Goal: Task Accomplishment & Management: Complete application form

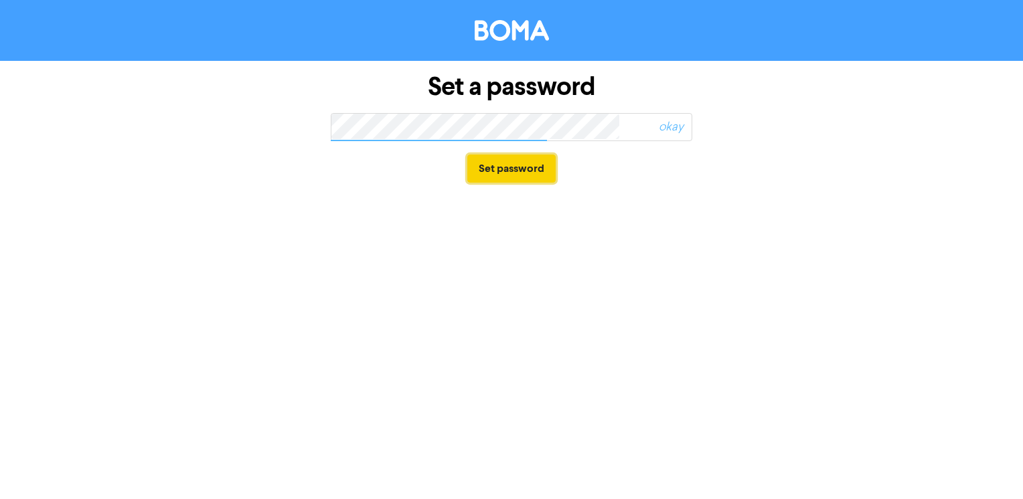
click at [541, 170] on button "Set password" at bounding box center [511, 169] width 88 height 28
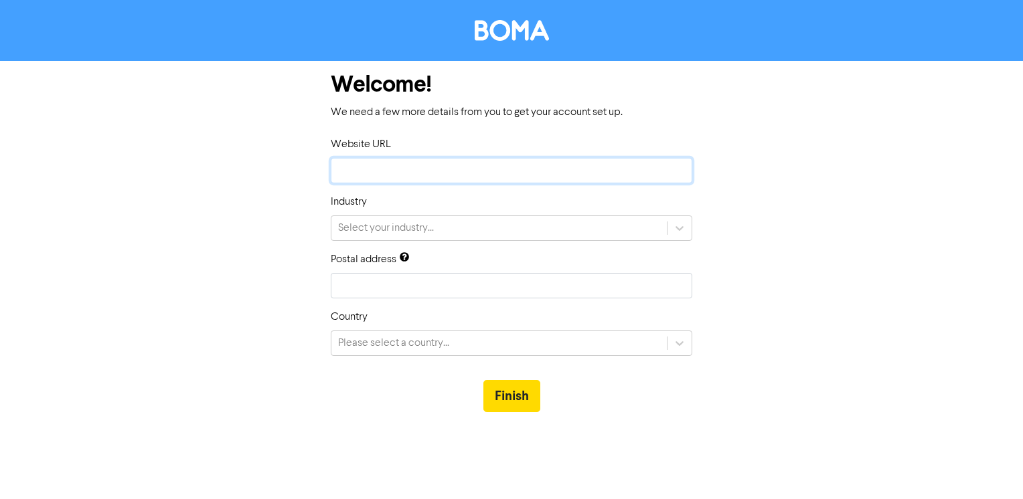
click at [389, 167] on input "text" at bounding box center [511, 170] width 361 height 25
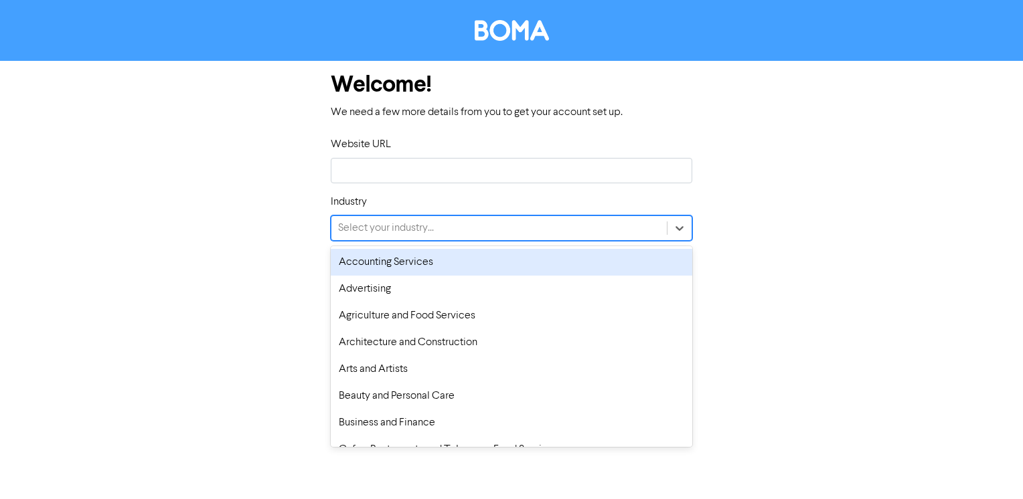
click at [391, 233] on div "Select your industry..." at bounding box center [386, 228] width 96 height 16
click at [391, 263] on div "Accounting Services" at bounding box center [511, 262] width 361 height 27
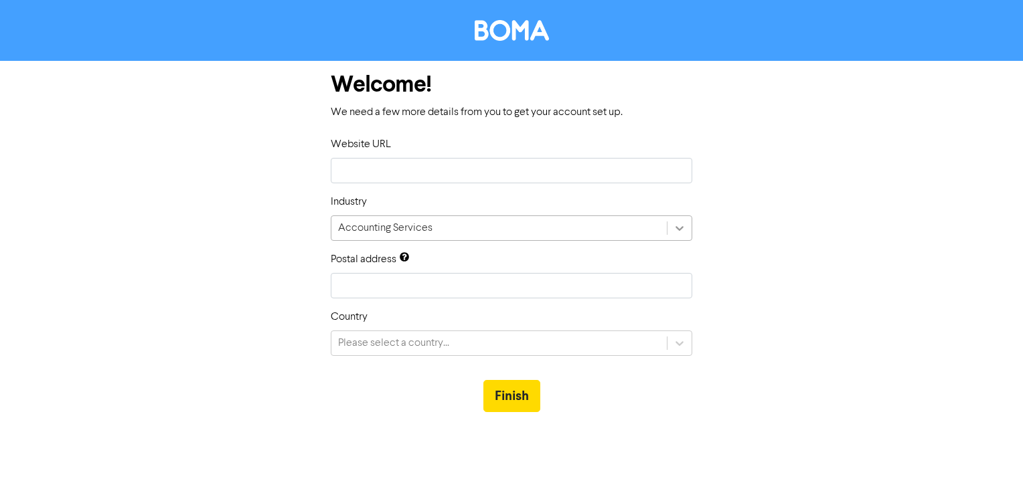
click at [677, 230] on icon at bounding box center [679, 228] width 13 height 13
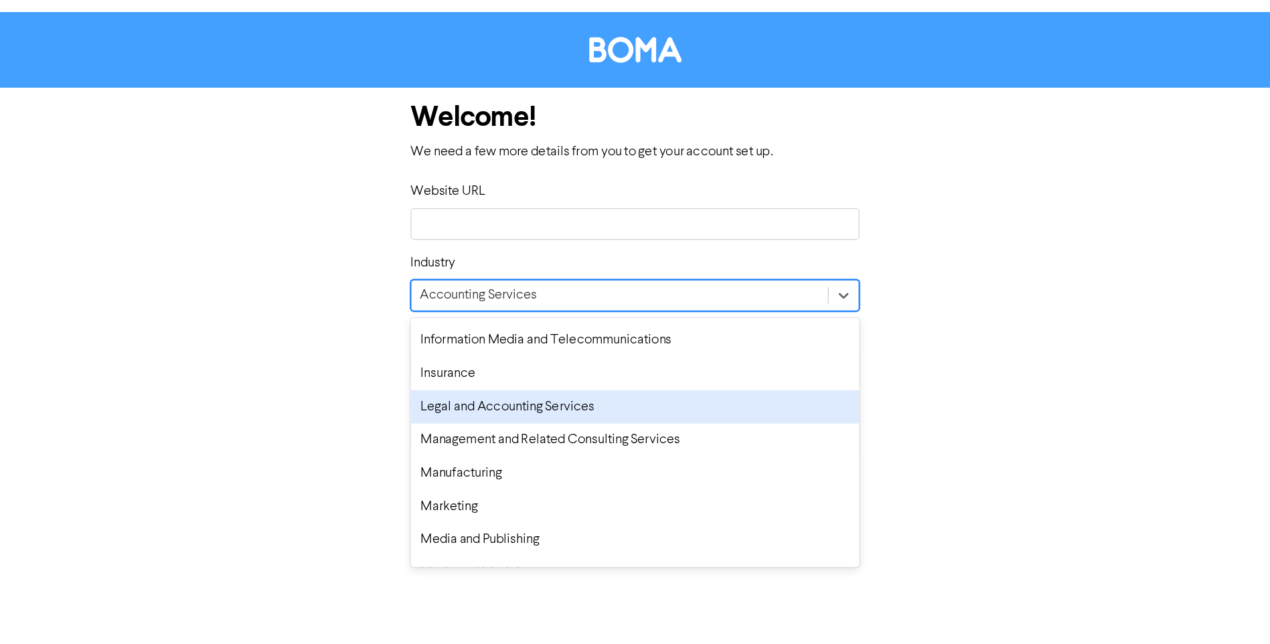
scroll to position [669, 0]
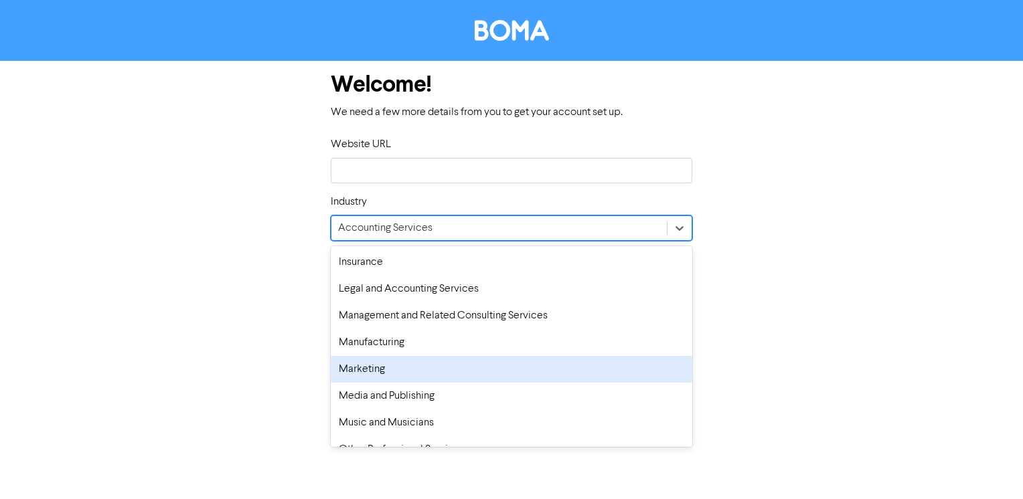
click at [416, 374] on div "Marketing" at bounding box center [511, 369] width 361 height 27
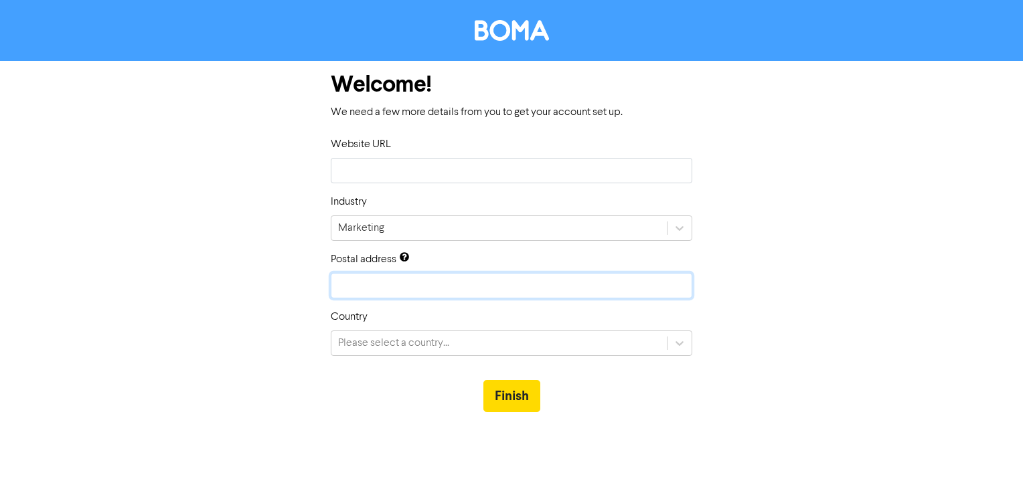
click at [412, 292] on input "text" at bounding box center [511, 285] width 361 height 25
click at [220, 291] on div "Welcome! We need a few more details from you to get your account set up. Websit…" at bounding box center [511, 243] width 763 height 365
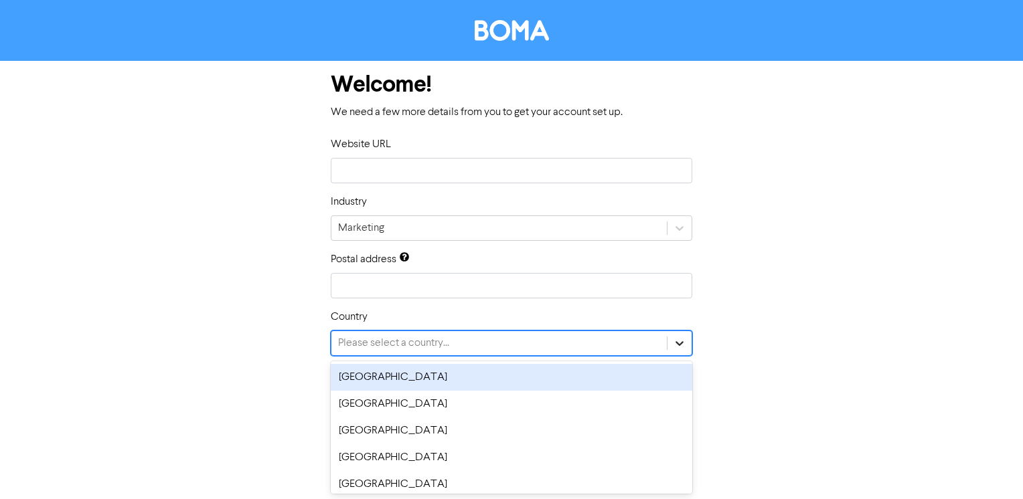
click at [685, 345] on icon at bounding box center [679, 343] width 13 height 13
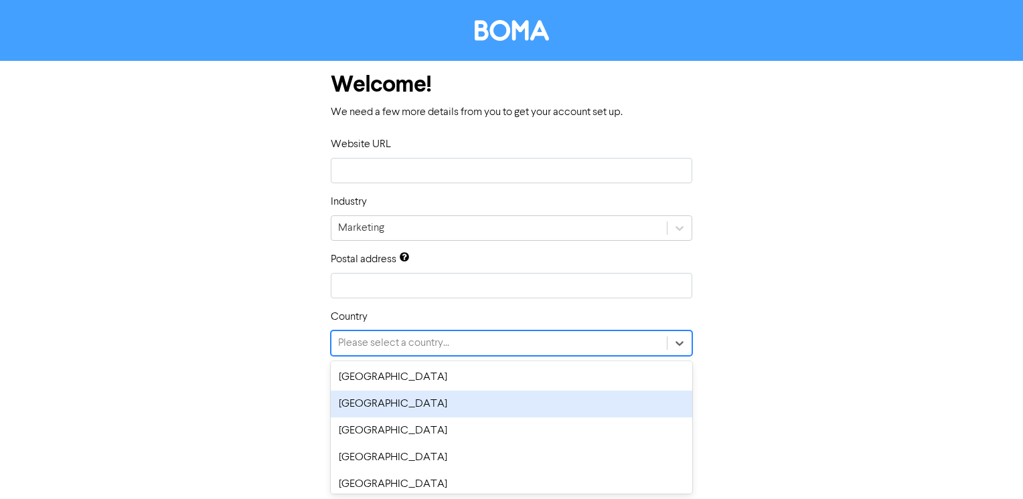
click at [425, 410] on div "[GEOGRAPHIC_DATA]" at bounding box center [511, 404] width 361 height 27
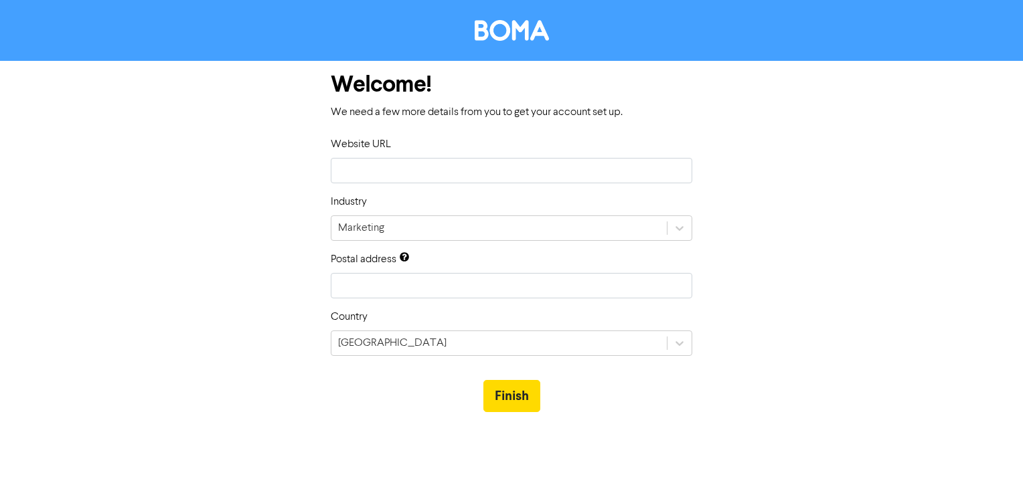
click at [774, 297] on div "Welcome! We need a few more details from you to get your account set up. Websit…" at bounding box center [511, 243] width 763 height 365
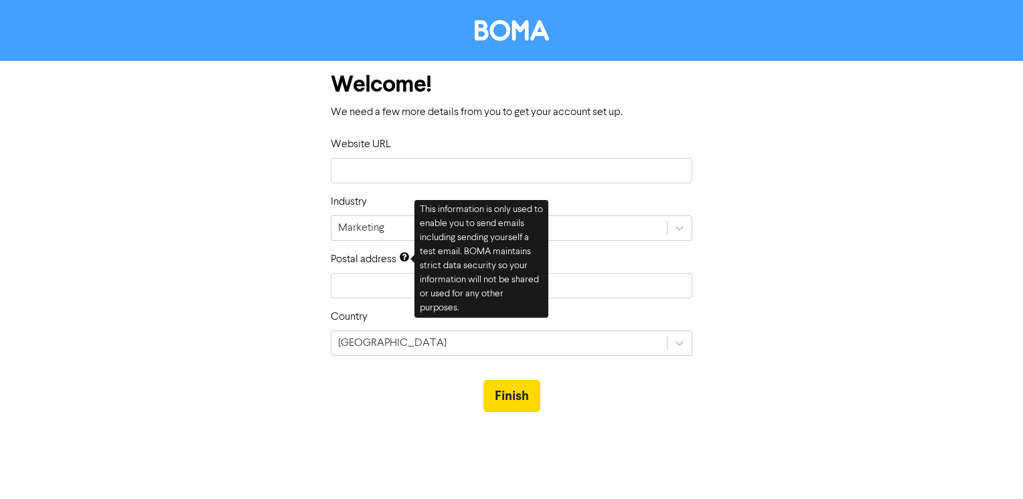
drag, startPoint x: 220, startPoint y: 282, endPoint x: 263, endPoint y: 280, distance: 42.9
click at [221, 282] on div "Welcome! We need a few more details from you to get your account set up. Websit…" at bounding box center [511, 243] width 763 height 365
click at [372, 286] on input "text" at bounding box center [511, 285] width 361 height 25
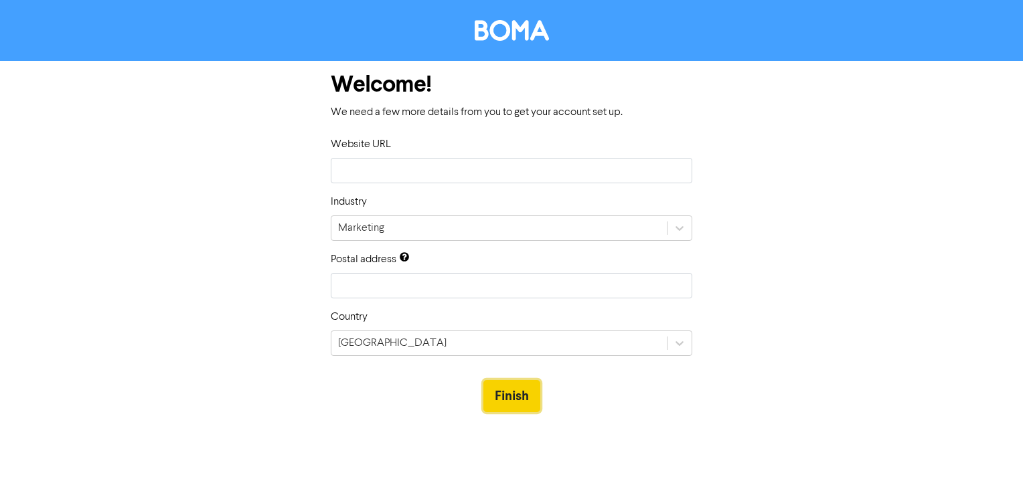
click at [514, 396] on button "Finish" at bounding box center [511, 396] width 57 height 32
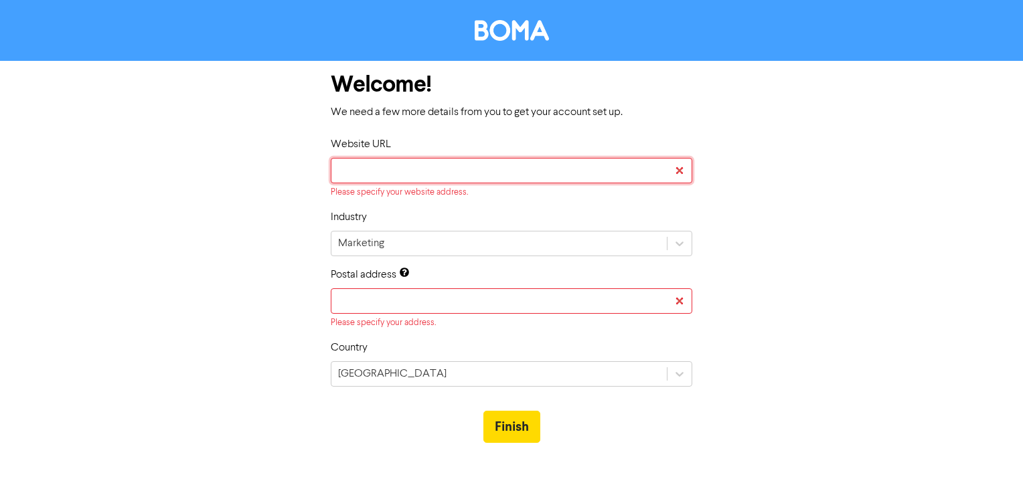
click at [422, 175] on input "text" at bounding box center [511, 170] width 361 height 25
click at [368, 304] on input "text" at bounding box center [511, 300] width 361 height 25
type input "T"
type input "Ta"
type input "Taup"
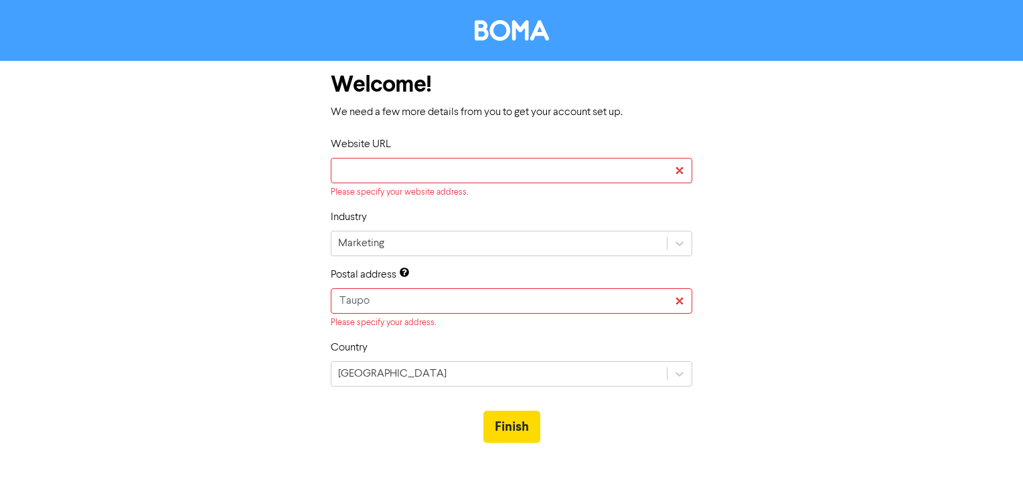
click at [180, 290] on div "Welcome! We need a few more details from you to get your account set up. Websit…" at bounding box center [511, 259] width 763 height 396
click at [833, 314] on div "Welcome! We need a few more details from you to get your account set up. Websit…" at bounding box center [511, 259] width 763 height 396
click at [382, 161] on input "text" at bounding box center [511, 170] width 361 height 25
click at [384, 299] on input "Taupo" at bounding box center [511, 300] width 361 height 25
click at [382, 297] on input "Taupo" at bounding box center [511, 300] width 361 height 25
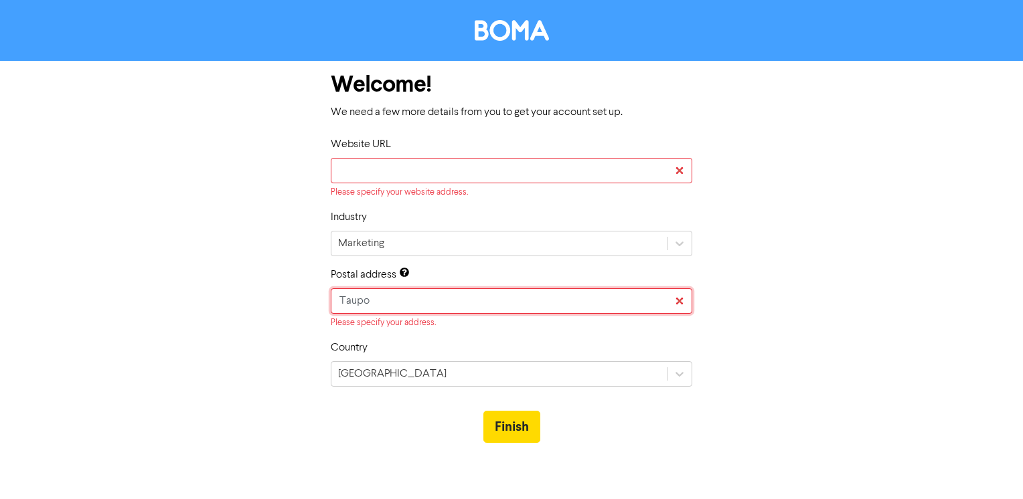
drag, startPoint x: 379, startPoint y: 299, endPoint x: 323, endPoint y: 301, distance: 55.6
click at [323, 301] on div "Welcome! We need a few more details from you to get your account set up. Websit…" at bounding box center [512, 259] width 382 height 396
type input "W"
type input "Wh"
type input "Whar"
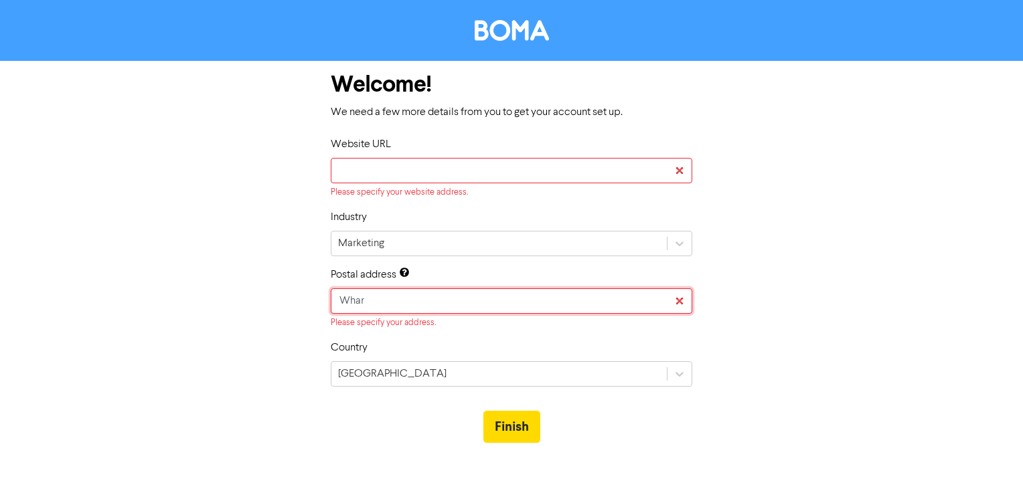
type input "Whare"
type input "Wharew"
type input "Wharewa"
type input "Wharewak"
type input "Wharewaka"
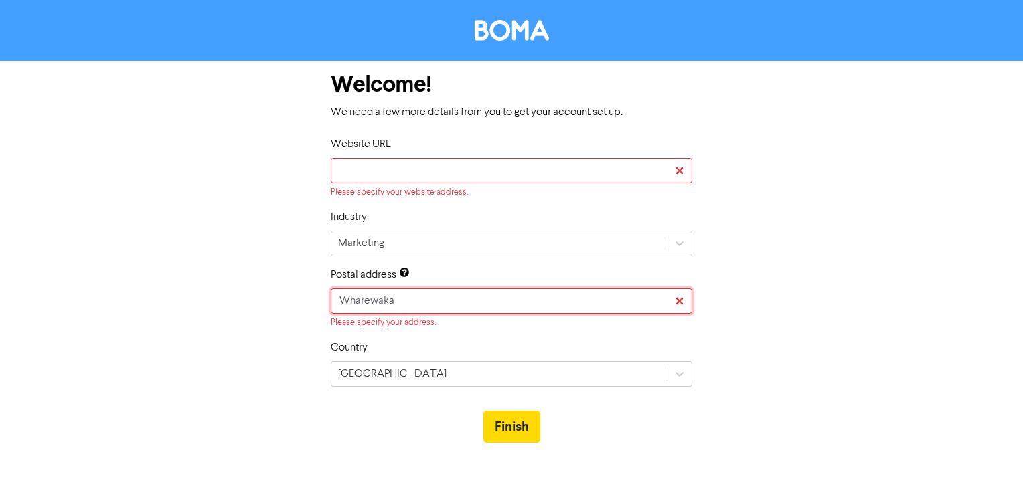
type input "Wharewaka"
type input "Wharewaka,"
type input "Wharewaka, Ta"
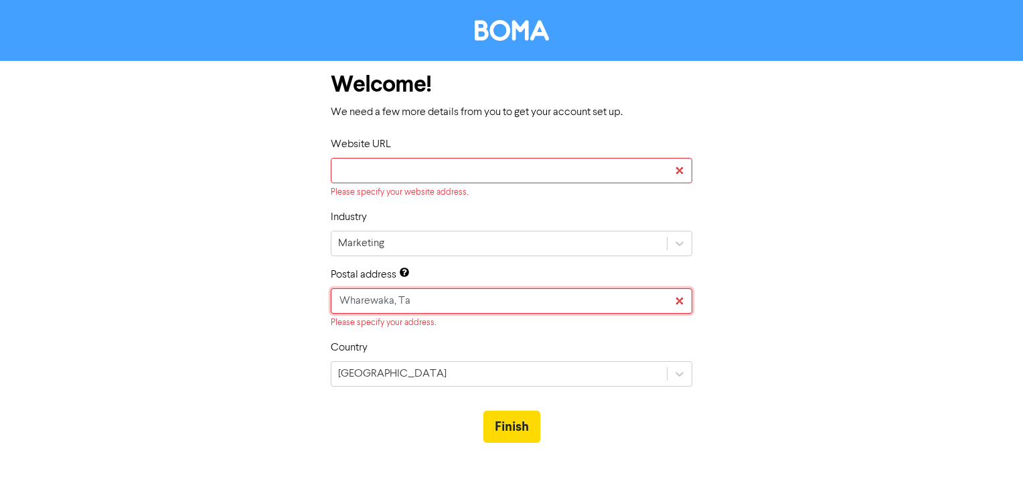
type input "Wharewaka, Tau"
type input "Wharewaka, Taup"
type input "Wharewaka, [GEOGRAPHIC_DATA]"
drag, startPoint x: 916, startPoint y: 285, endPoint x: 856, endPoint y: 285, distance: 60.2
click at [916, 284] on form "Welcome! We need a few more details from you to get your account set up. Websit…" at bounding box center [511, 259] width 1023 height 396
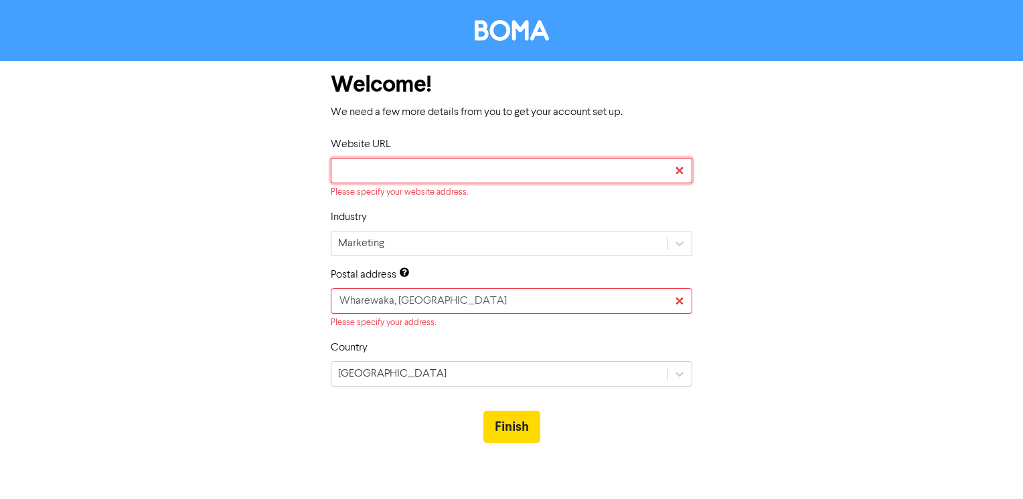
click at [380, 167] on input "text" at bounding box center [511, 170] width 361 height 25
click at [427, 172] on input "text" at bounding box center [511, 170] width 361 height 25
paste input "[DOMAIN_NAME][URL][PERSON_NAME]"
type input "[DOMAIN_NAME][URL][PERSON_NAME]"
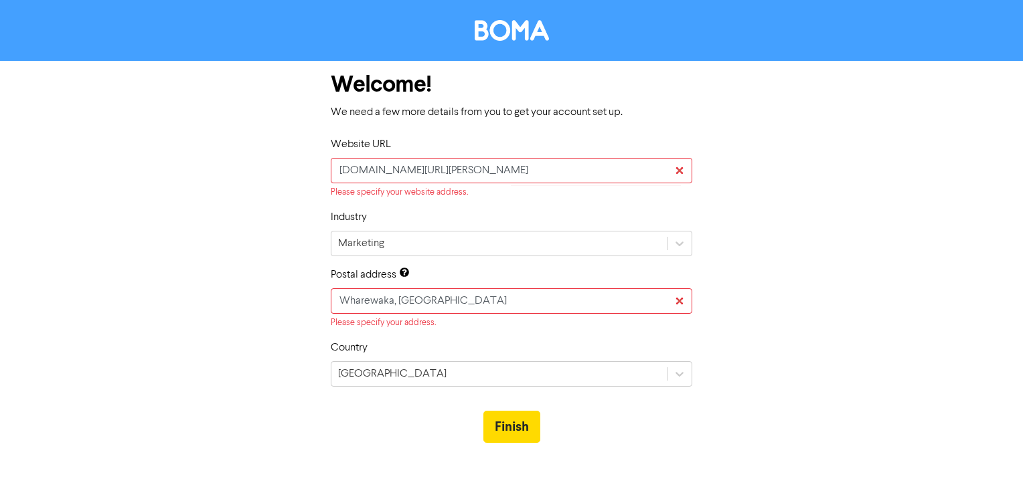
click at [925, 199] on form "Welcome! We need a few more details from you to get your account set up. Websit…" at bounding box center [511, 259] width 1023 height 396
click at [513, 427] on button "Finish" at bounding box center [511, 427] width 57 height 32
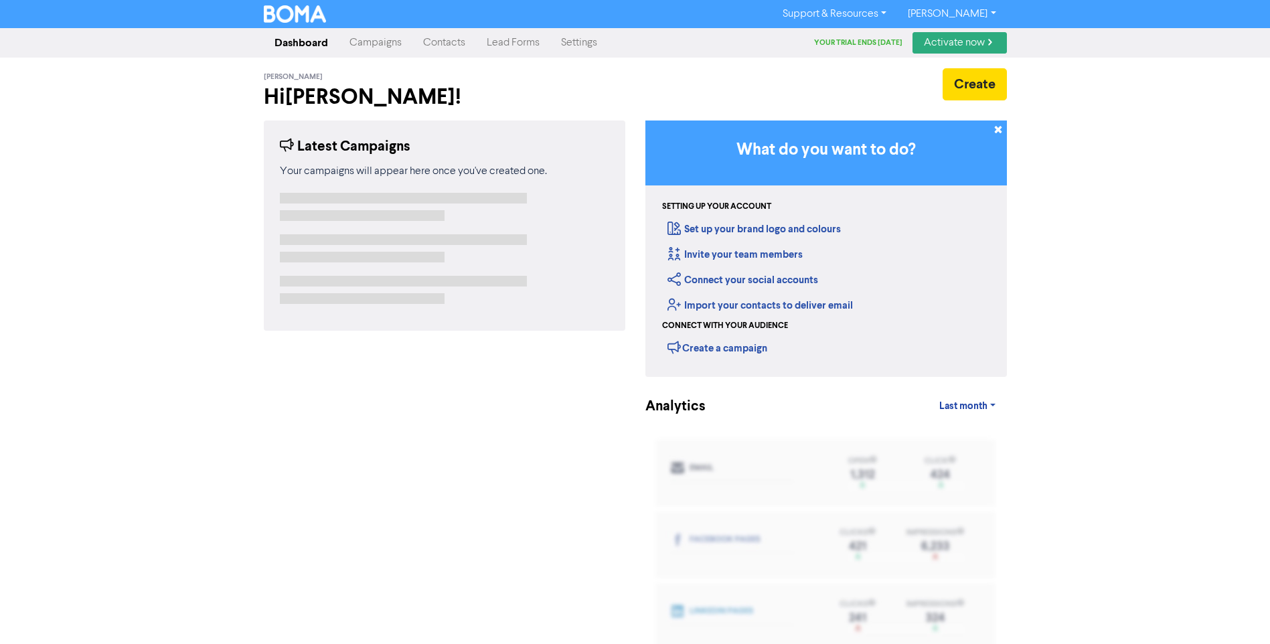
click at [522, 44] on link "Lead Forms" at bounding box center [513, 42] width 74 height 27
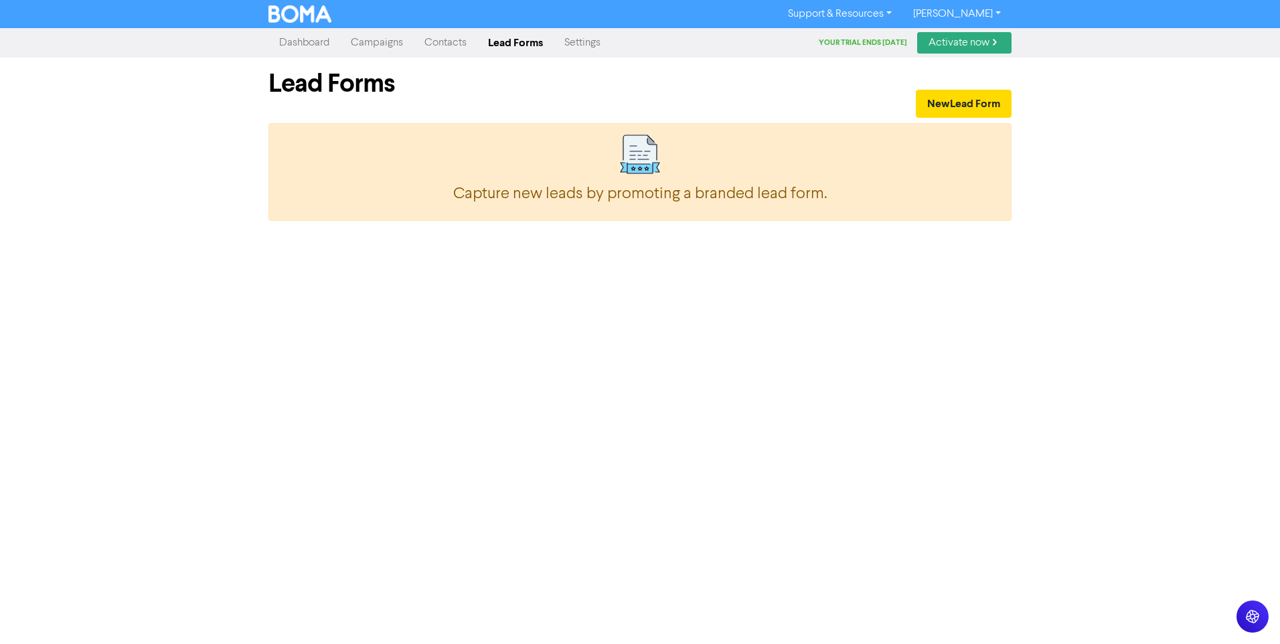
click at [574, 41] on link "Settings" at bounding box center [583, 42] width 58 height 27
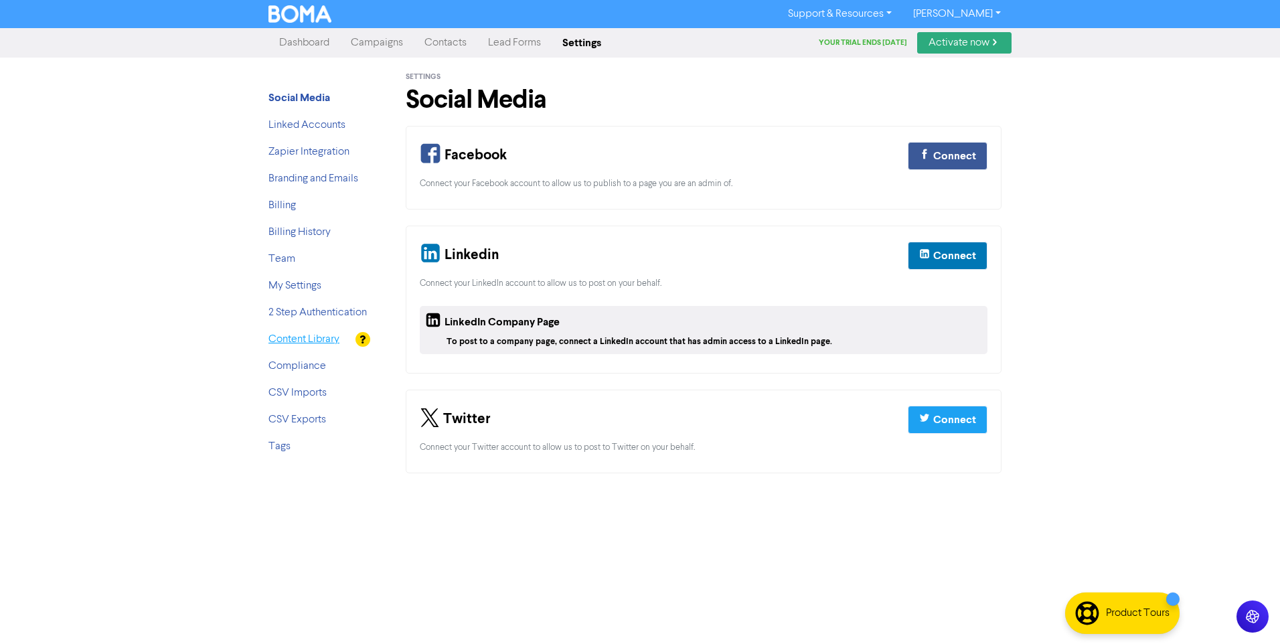
click at [311, 341] on link "Content Library" at bounding box center [303, 339] width 71 height 11
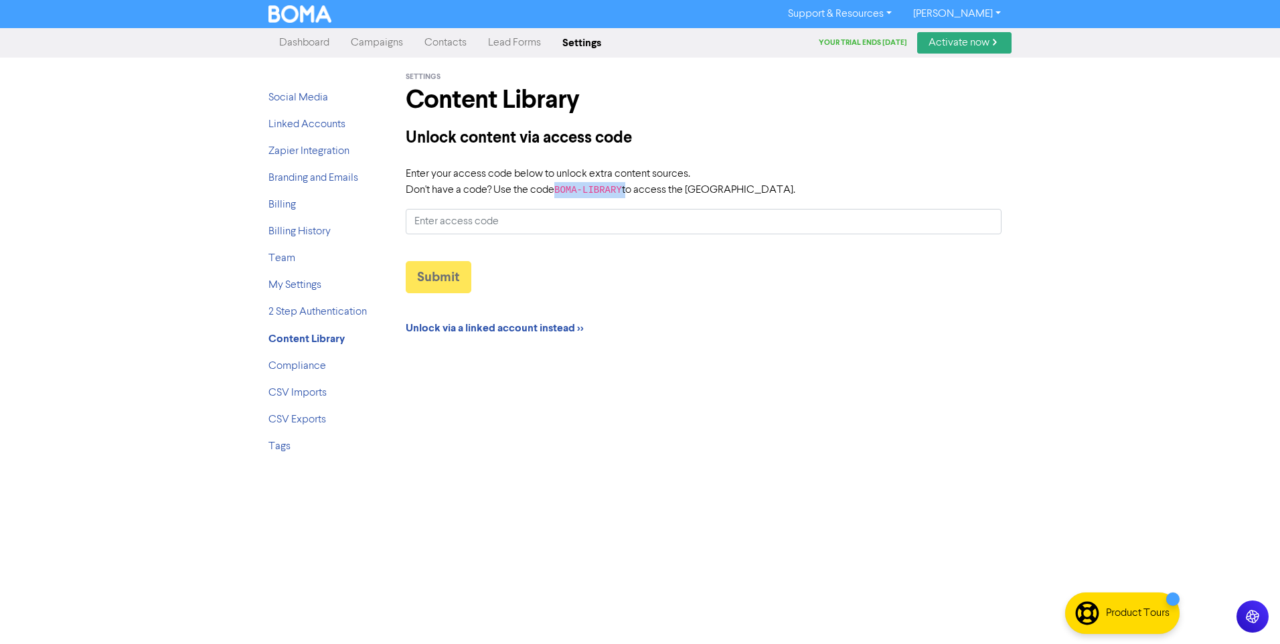
drag, startPoint x: 622, startPoint y: 187, endPoint x: 560, endPoint y: 191, distance: 62.4
click at [560, 191] on label "Enter your access code below to unlock extra content sources. Don't have a code…" at bounding box center [601, 182] width 390 height 32
copy label "BOMA-LIBRARY"
click at [476, 223] on input "Enter your access code below to unlock extra content sources. Don't have a code…" at bounding box center [704, 221] width 596 height 25
paste input "BOMA-LIBRARY"
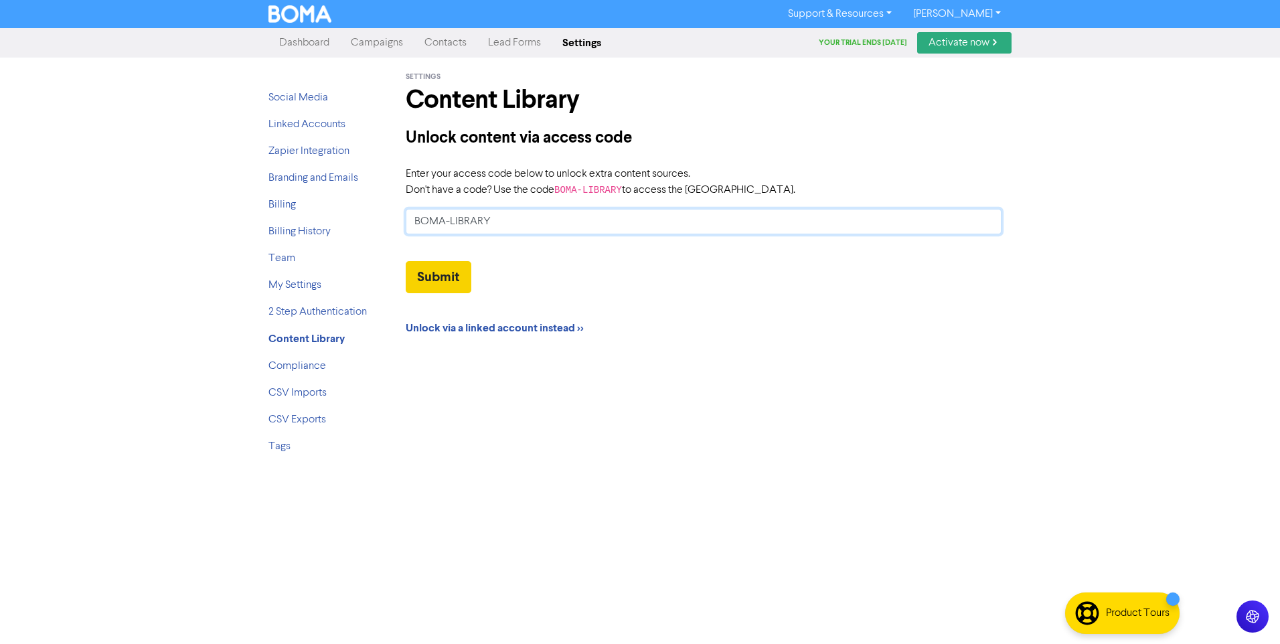
type input "BOMA-LIBRARY"
click at [449, 275] on button "Submit" at bounding box center [439, 277] width 66 height 32
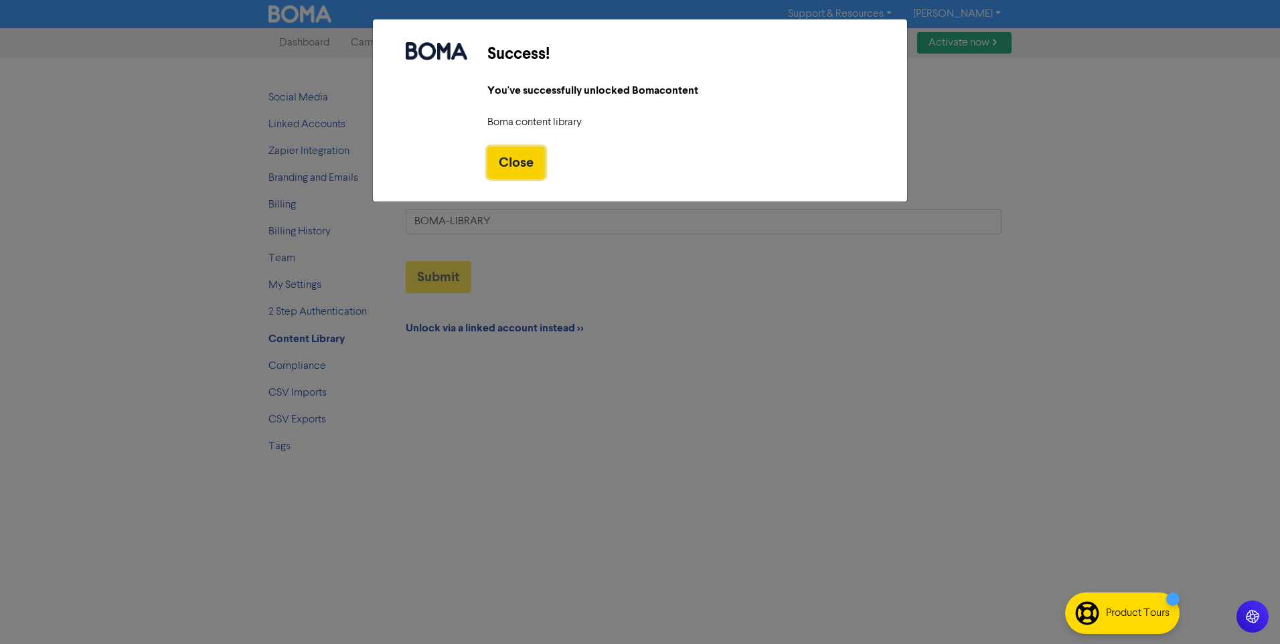
click at [525, 163] on button "Close" at bounding box center [516, 163] width 58 height 32
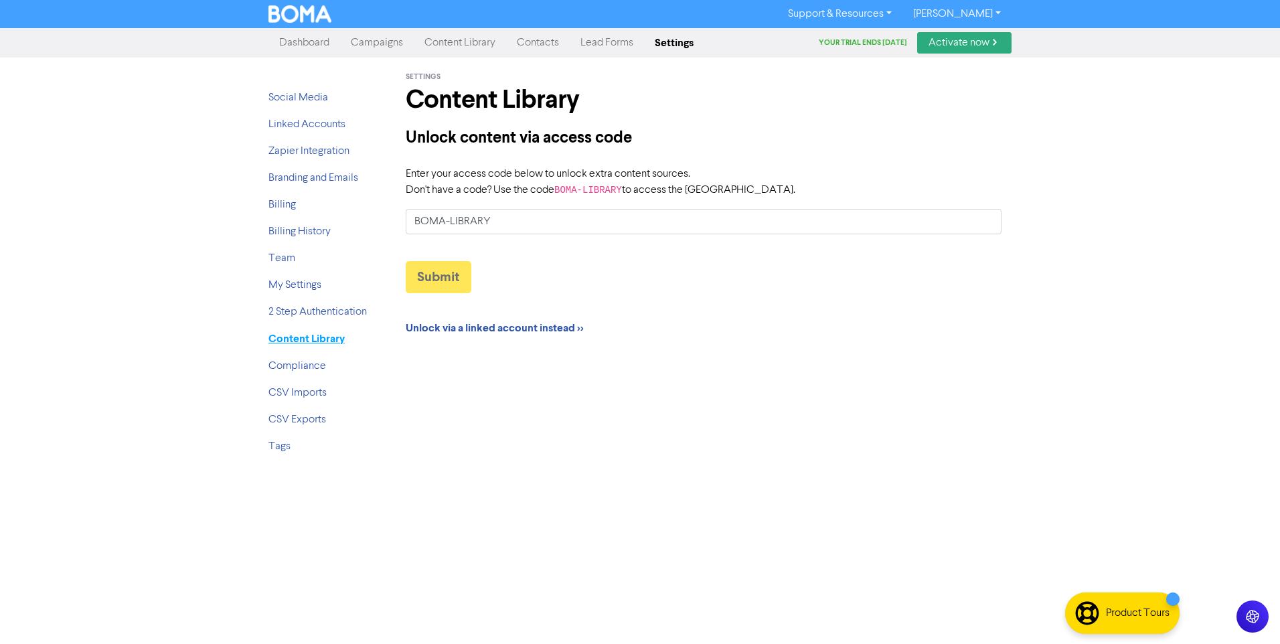
click at [317, 339] on strong "Content Library" at bounding box center [306, 338] width 76 height 13
click at [325, 315] on link "2 Step Authentication" at bounding box center [317, 312] width 98 height 11
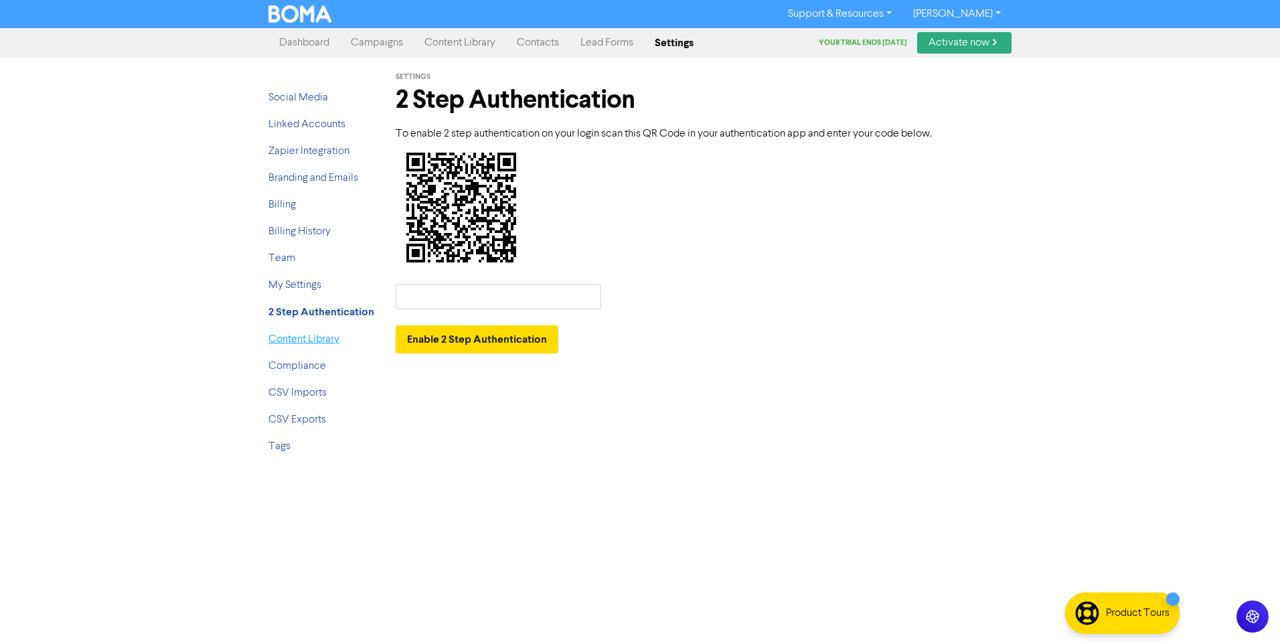
click at [307, 341] on link "Content Library" at bounding box center [303, 339] width 71 height 11
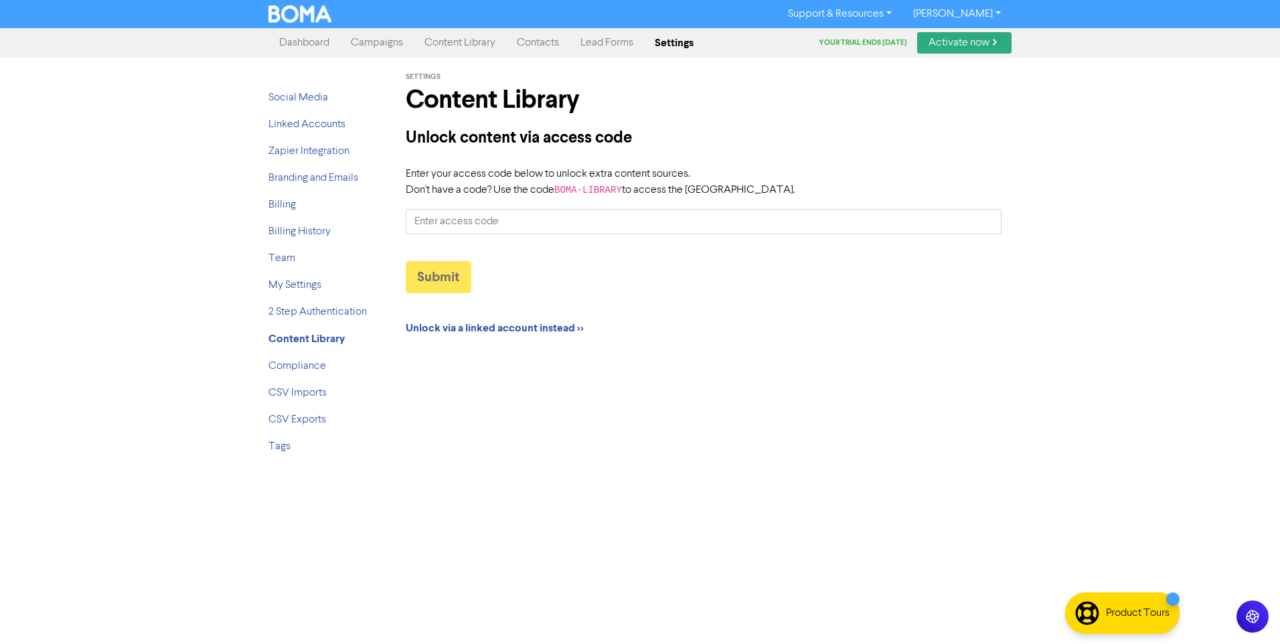
click at [493, 221] on input "Enter your access code below to unlock extra content sources. Don't have a code…" at bounding box center [704, 221] width 596 height 25
click at [297, 98] on link "Social Media" at bounding box center [298, 97] width 60 height 11
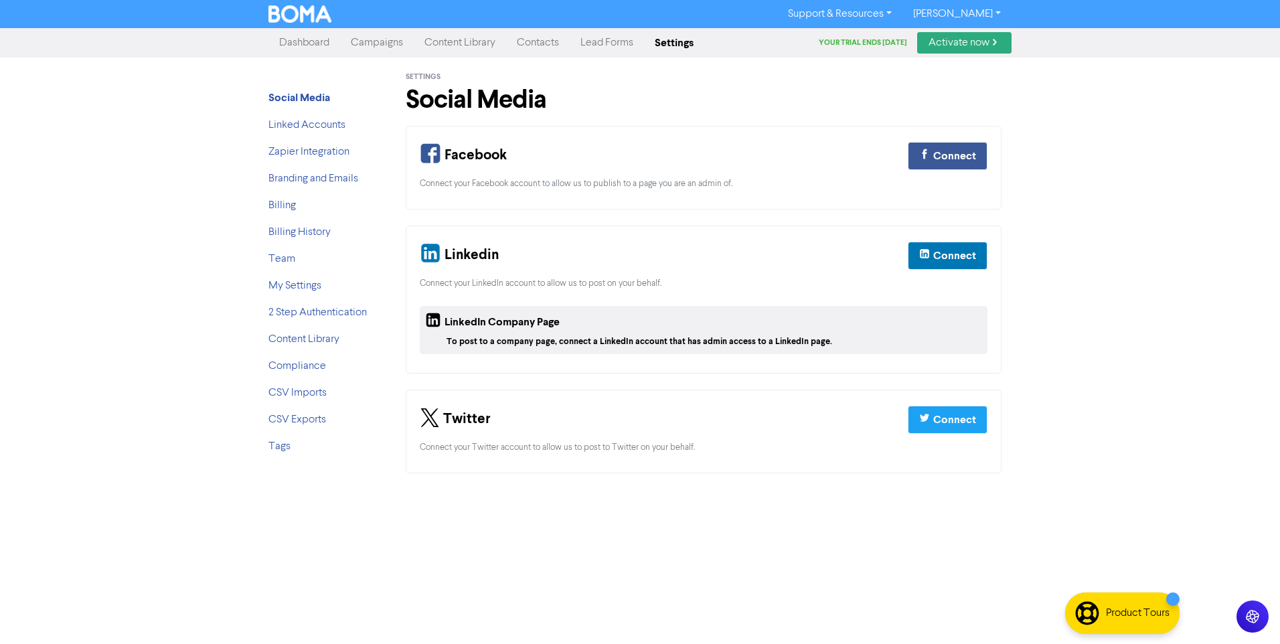
click at [447, 42] on link "Content Library" at bounding box center [460, 42] width 92 height 27
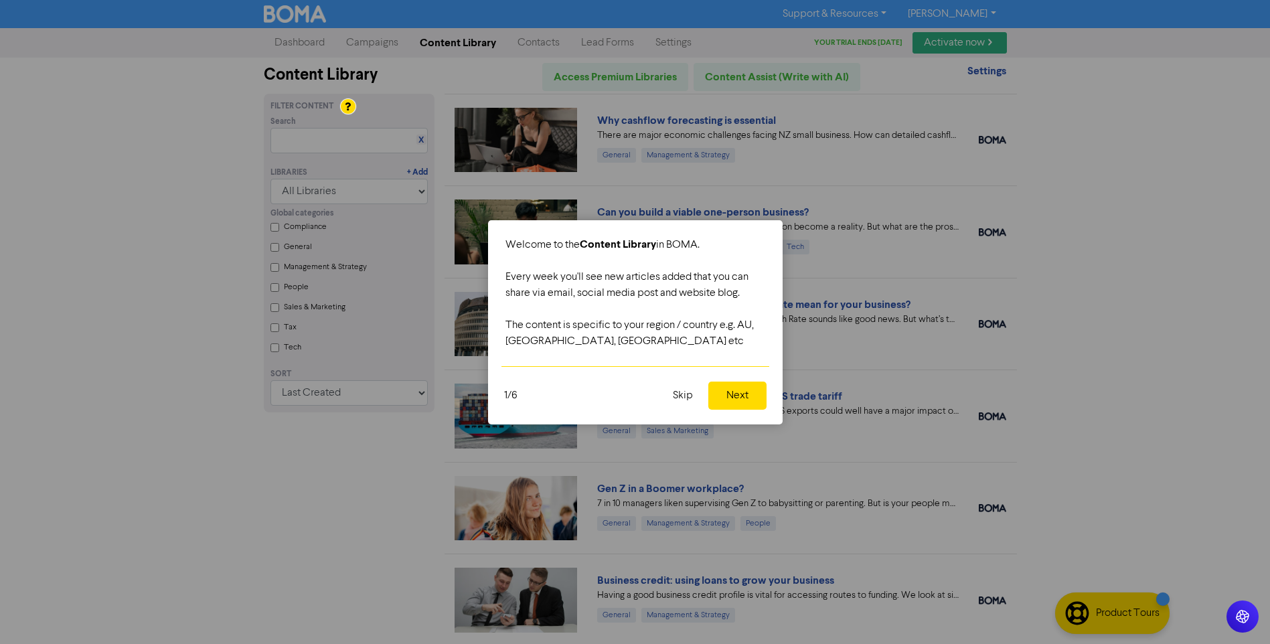
click at [677, 395] on button "Skip" at bounding box center [683, 396] width 36 height 28
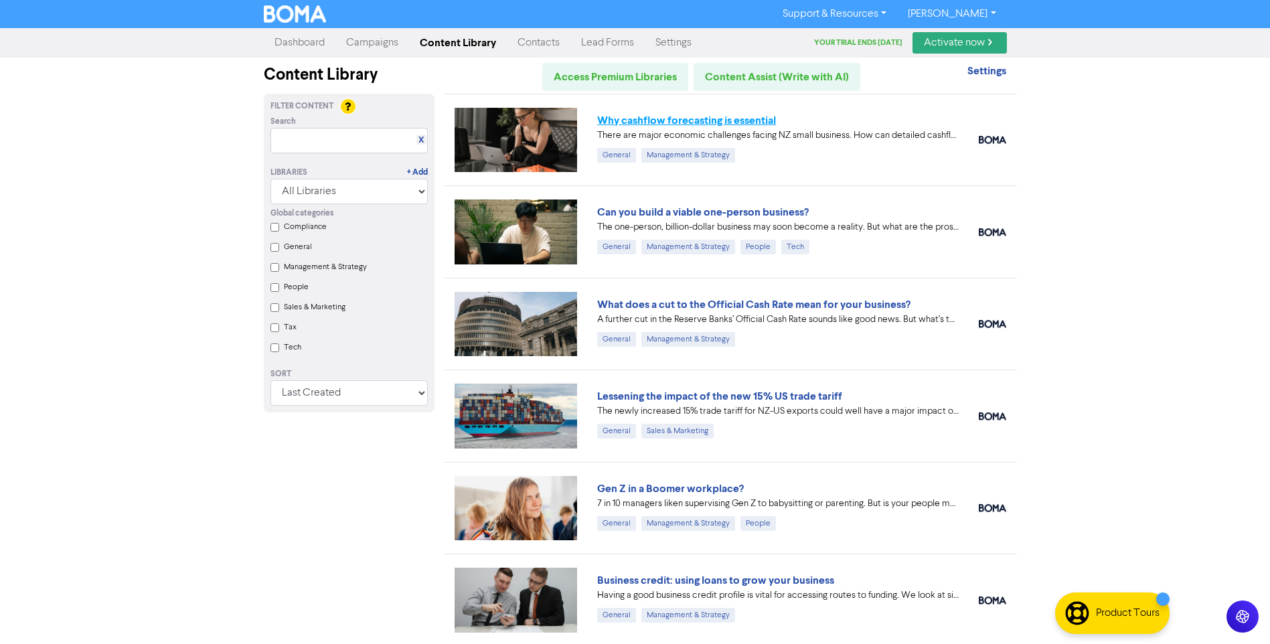
click at [671, 120] on link "Why cashflow forecasting is essential" at bounding box center [686, 120] width 179 height 13
click at [985, 12] on link "[PERSON_NAME]" at bounding box center [951, 13] width 109 height 21
click at [940, 44] on button "Log Out" at bounding box center [951, 40] width 106 height 16
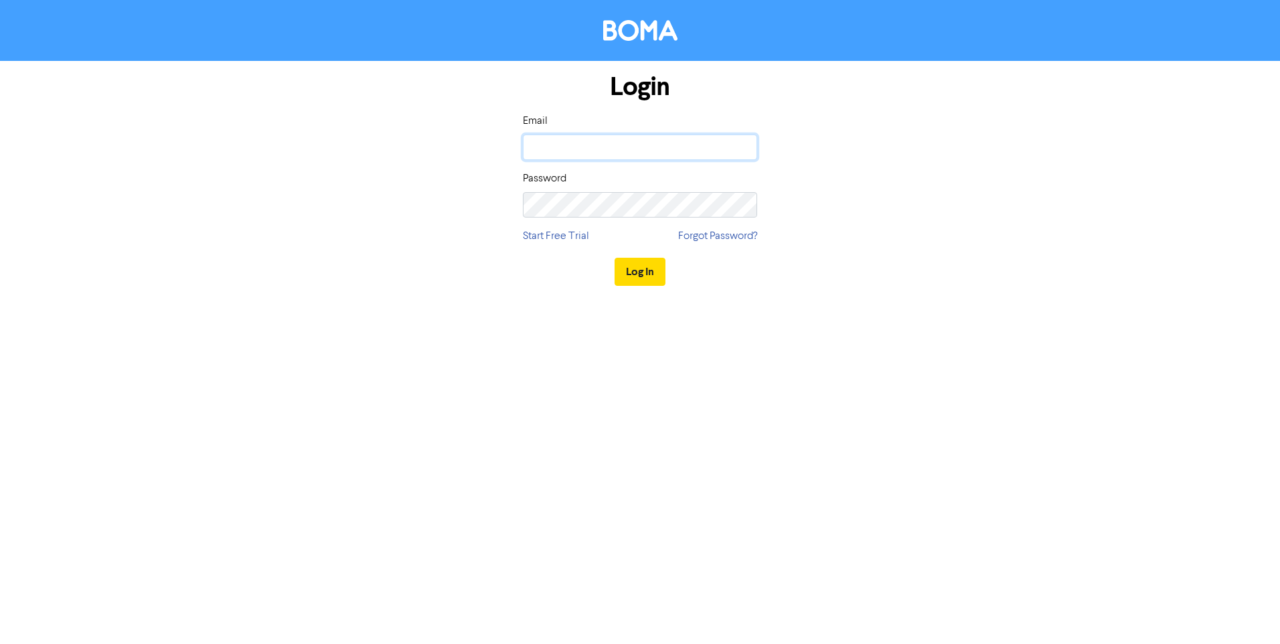
click at [579, 144] on input "email" at bounding box center [640, 147] width 234 height 25
drag, startPoint x: 928, startPoint y: 195, endPoint x: 910, endPoint y: 205, distance: 20.4
click at [928, 195] on div "Login Email Password Start Free Trial Forgot Password? Log In" at bounding box center [639, 180] width 763 height 238
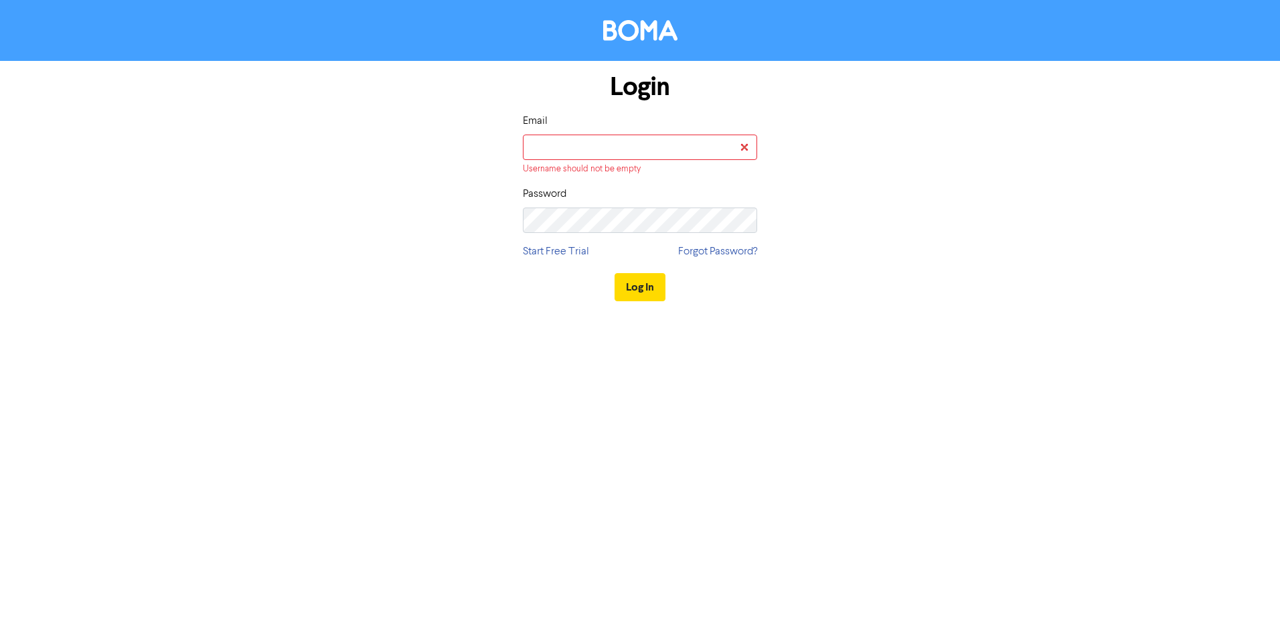
click at [1009, 208] on div "Login Email Username should not be empty Password Start Free Trial Forgot Passw…" at bounding box center [639, 188] width 763 height 254
